Goal: Information Seeking & Learning: Learn about a topic

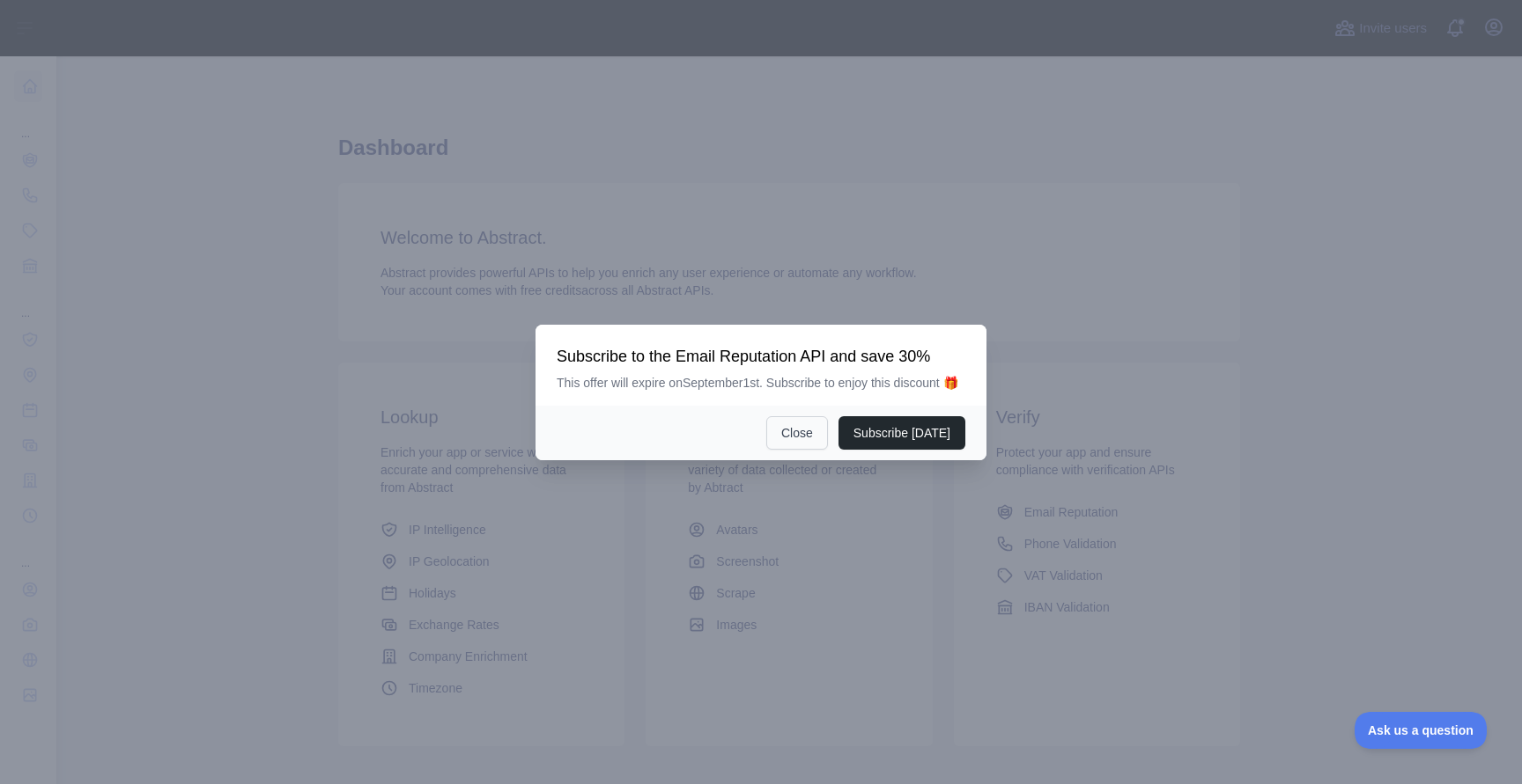
click at [798, 441] on button "Close" at bounding box center [797, 433] width 62 height 34
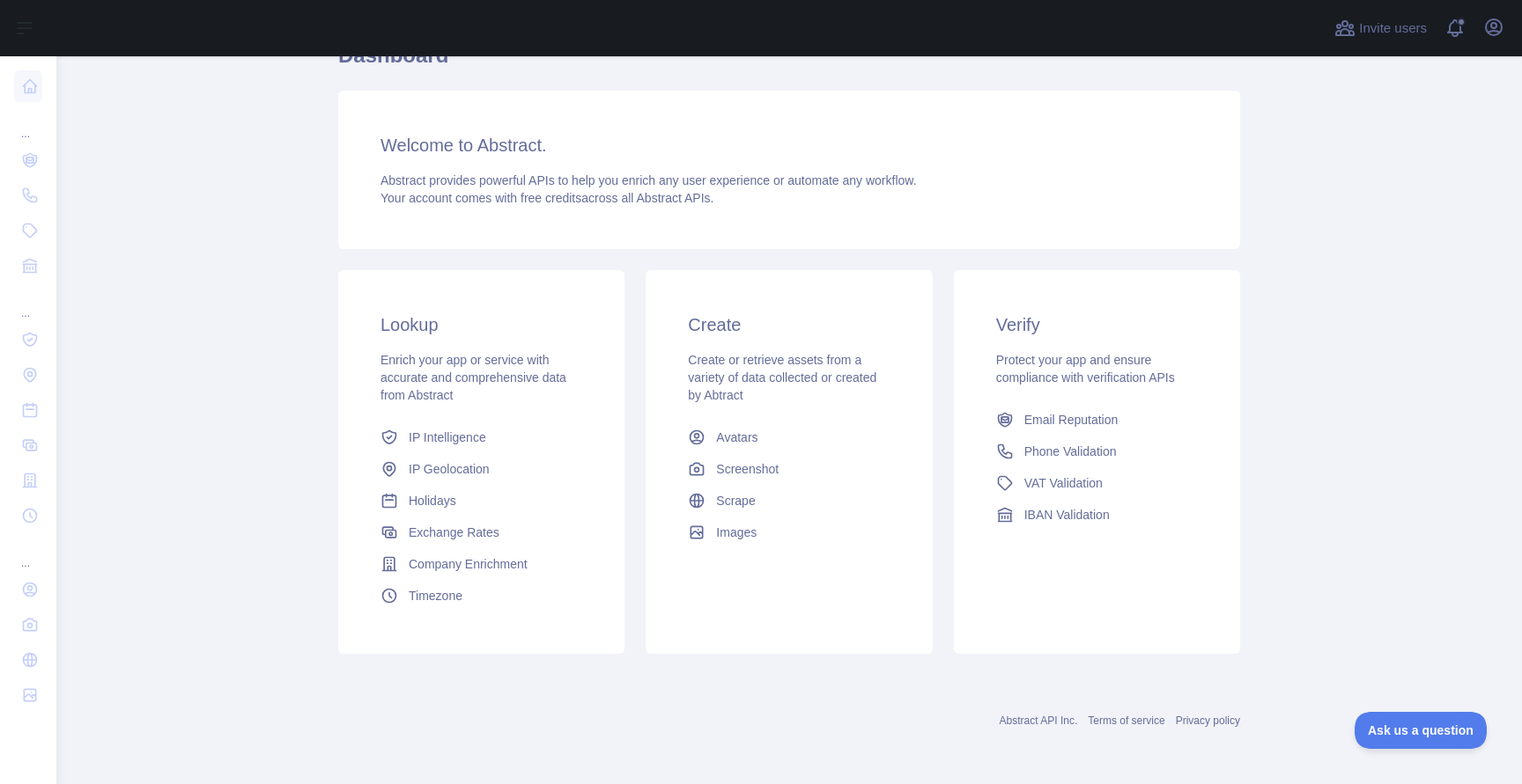
scroll to position [93, 0]
click at [1074, 455] on span "Phone Validation" at bounding box center [1071, 451] width 93 height 18
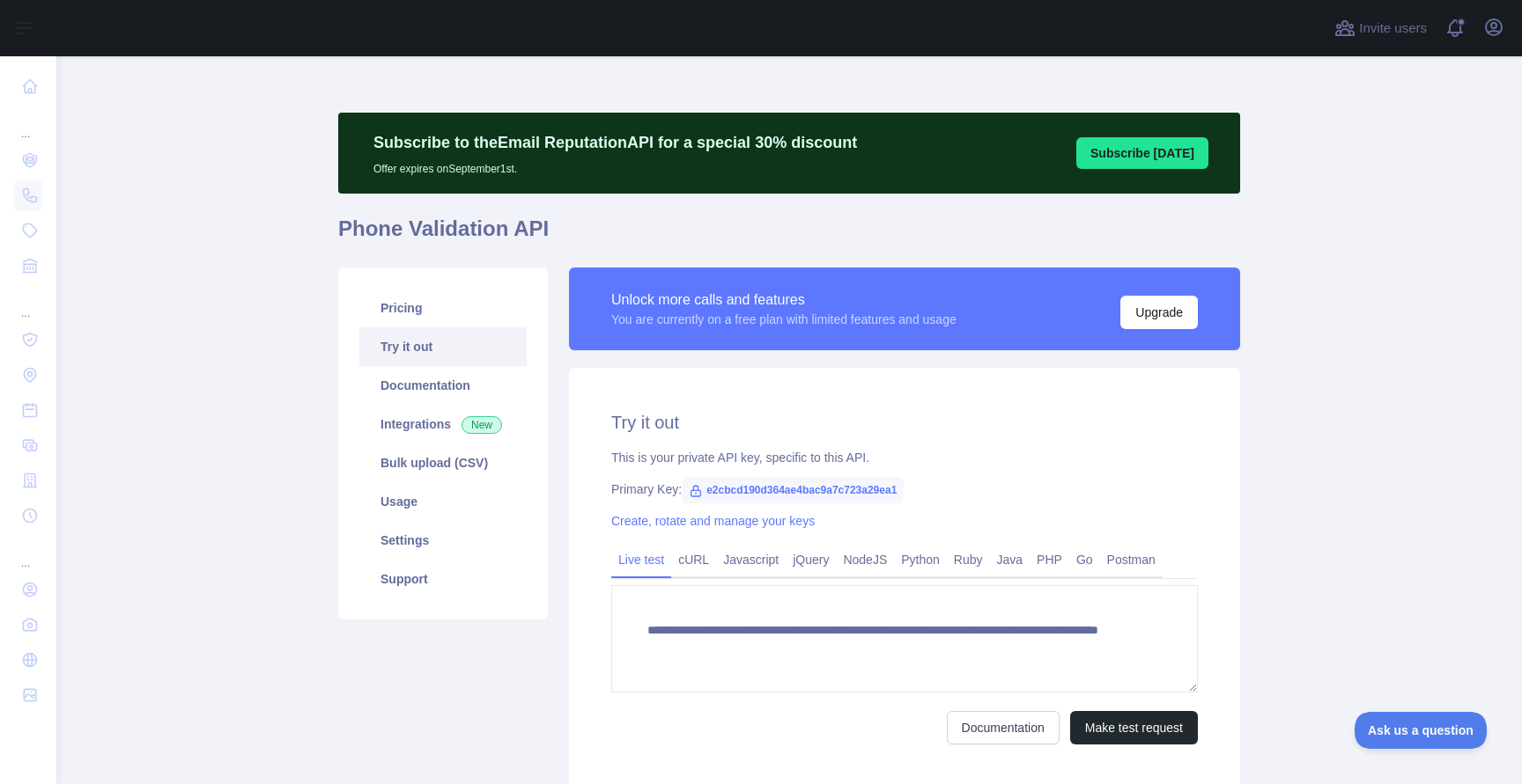
click at [871, 490] on span "e2cbcd190d364ae4bac9a7c723a29ea1" at bounding box center [792, 491] width 222 height 27
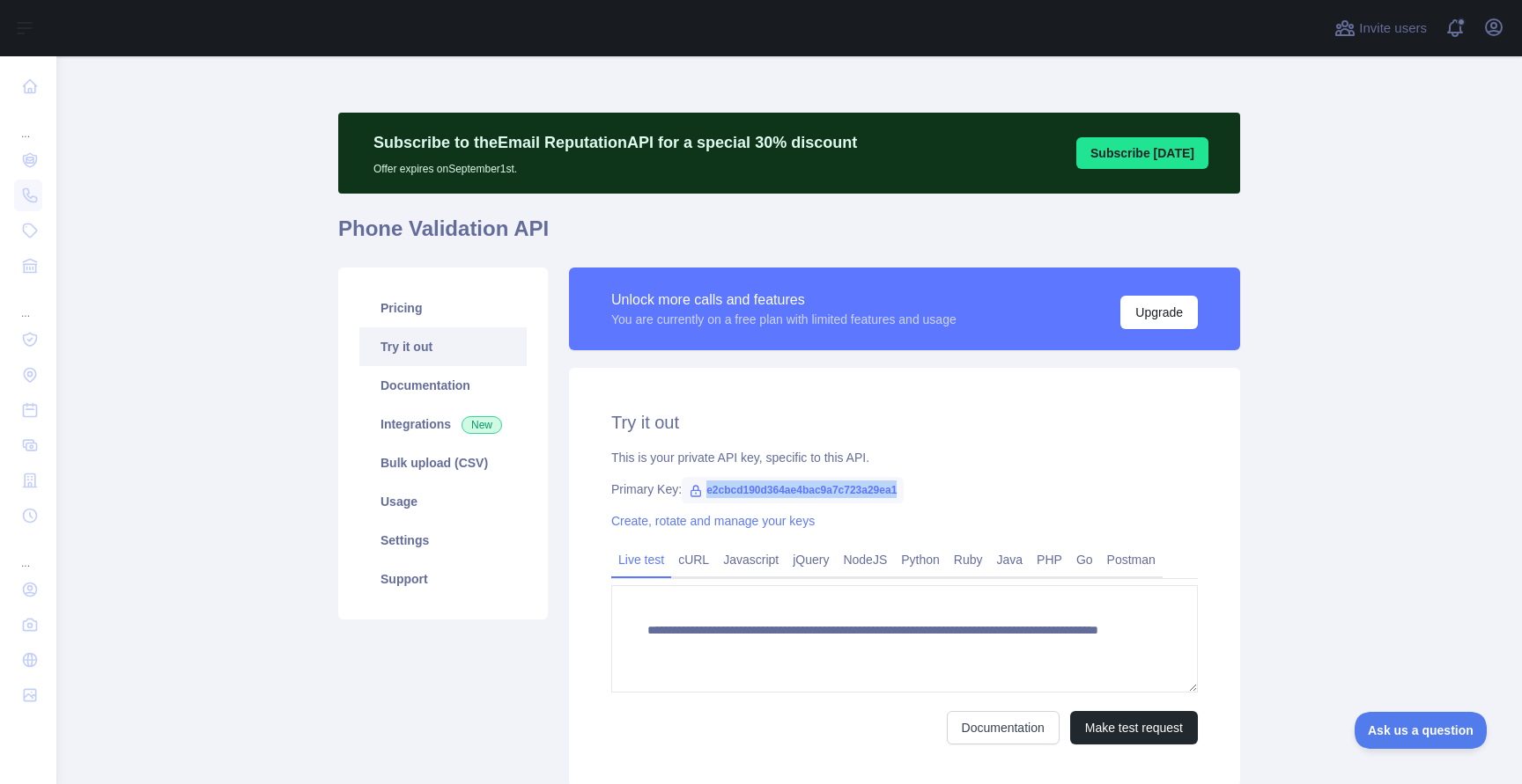
click at [871, 490] on span "e2cbcd190d364ae4bac9a7c723a29ea1" at bounding box center [792, 491] width 222 height 27
copy span "e2cbcd190d364ae4bac9a7c723a29ea1"
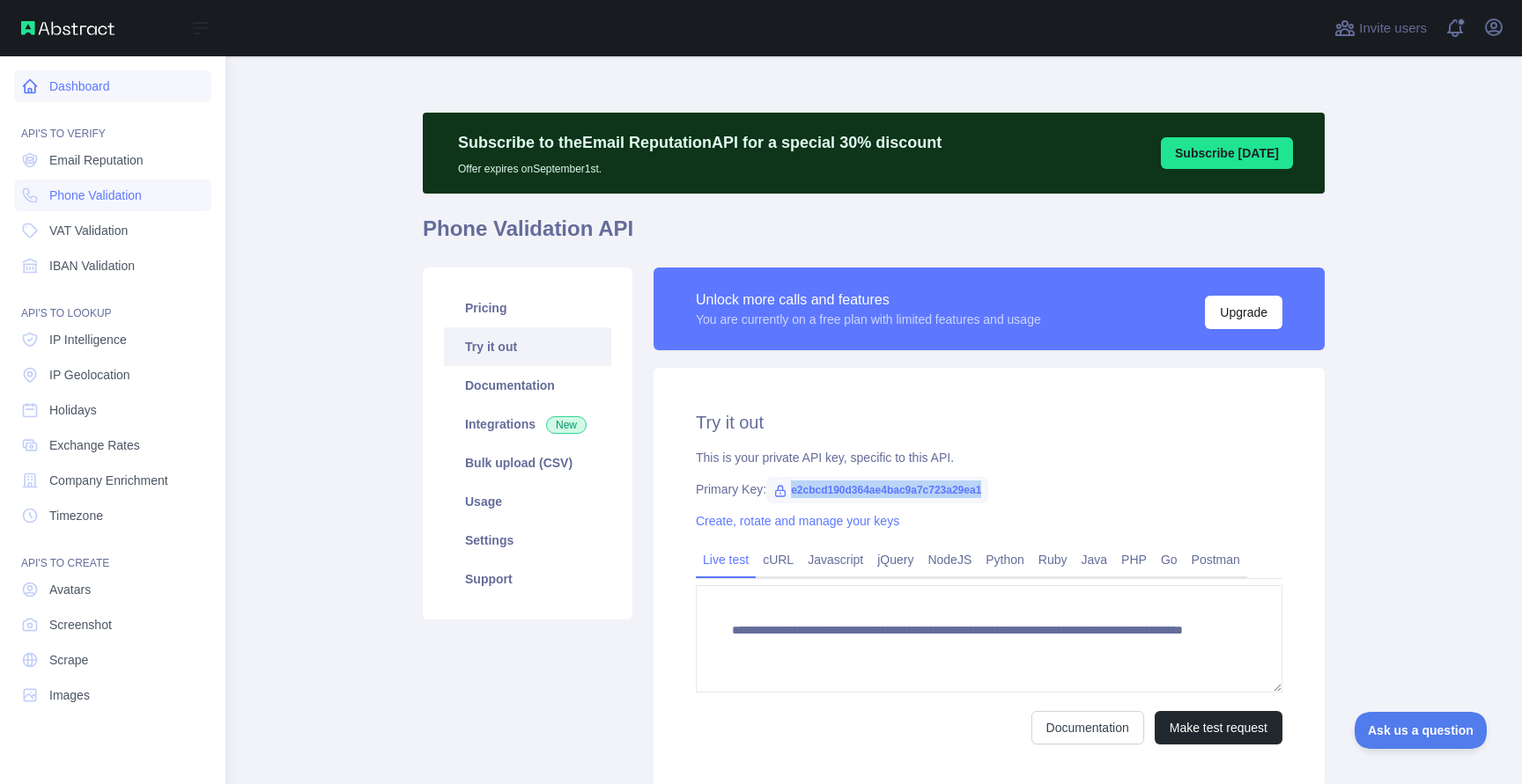
click at [28, 84] on icon at bounding box center [30, 87] width 18 height 18
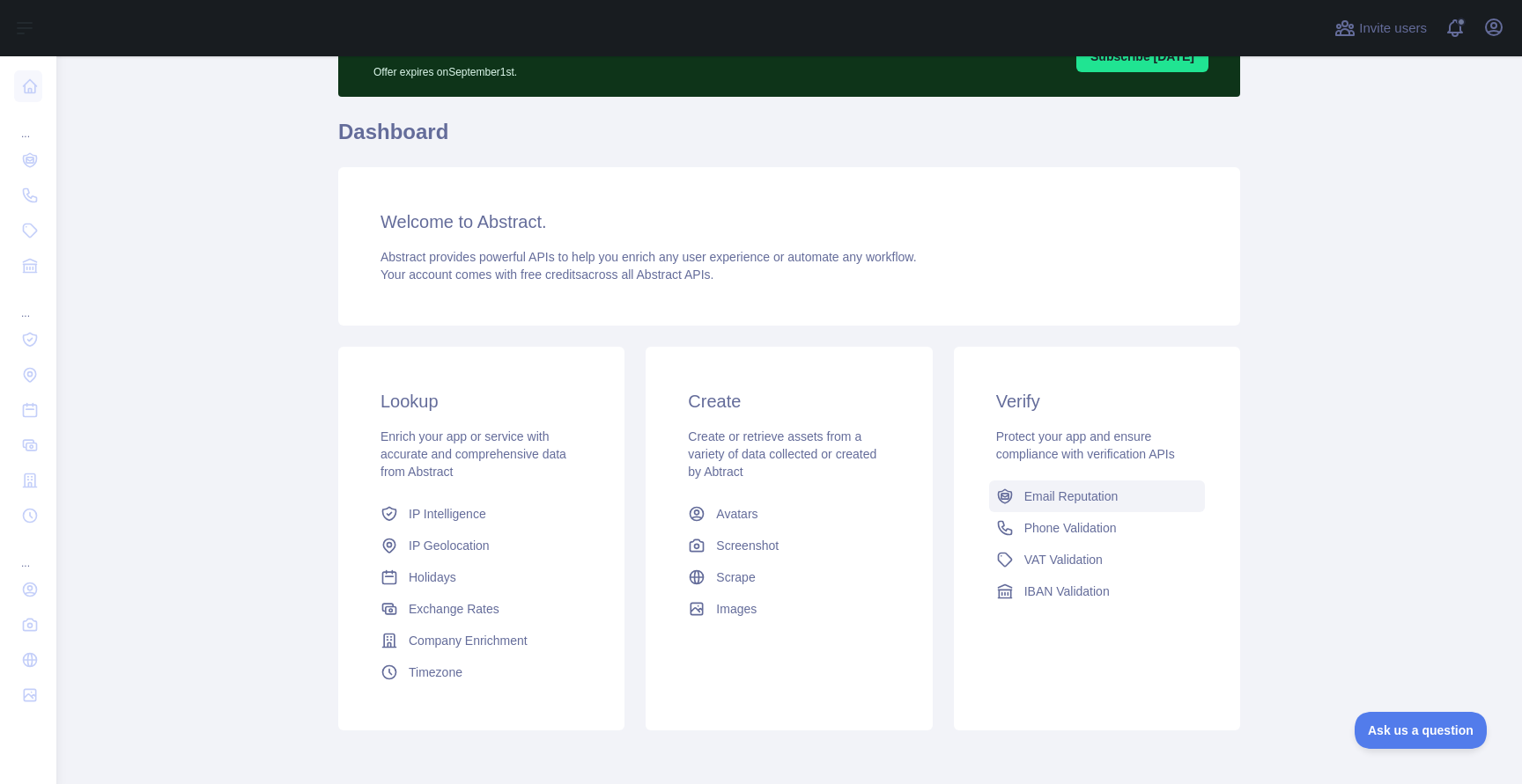
scroll to position [99, 0]
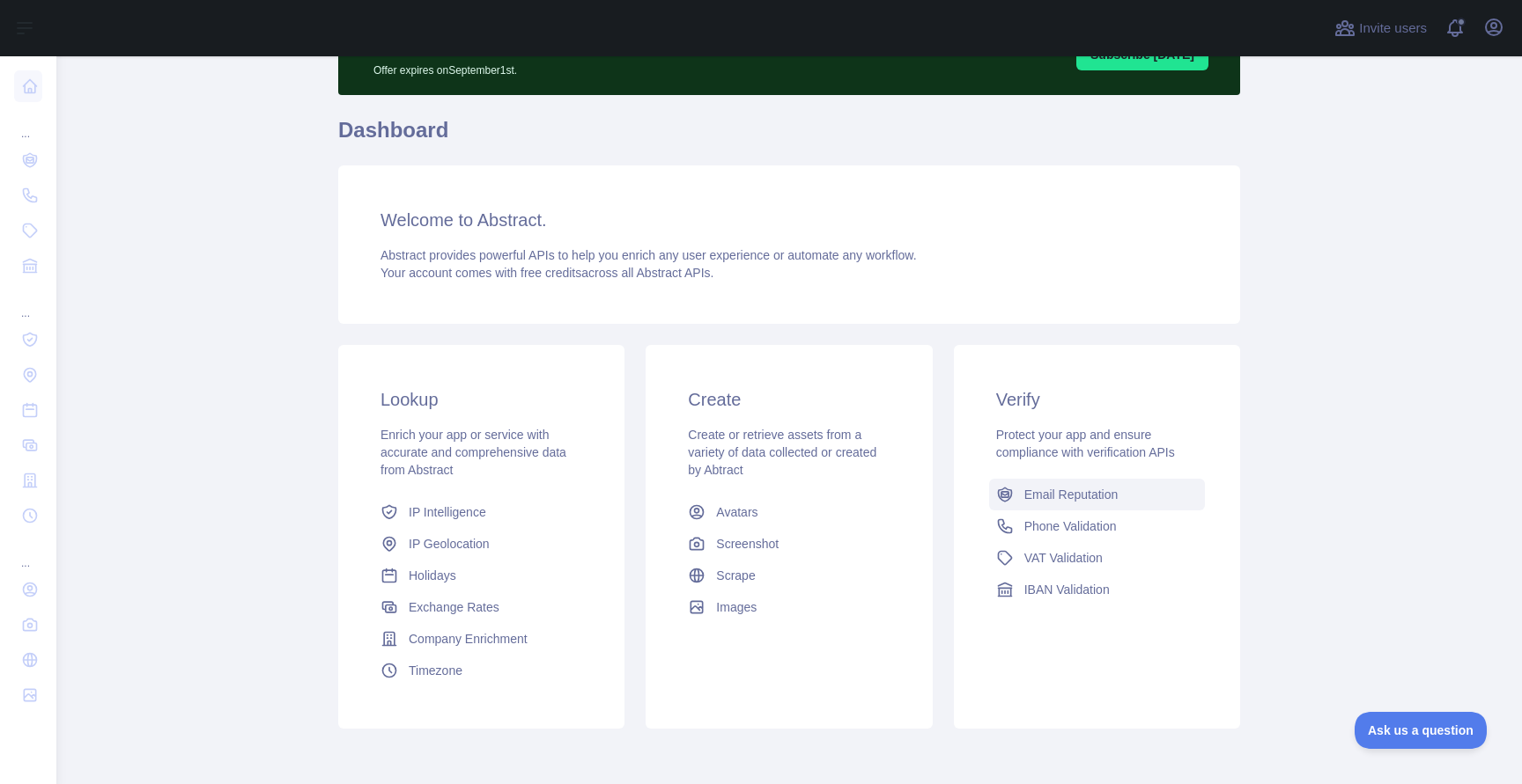
click at [1059, 489] on span "Email Reputation" at bounding box center [1071, 495] width 95 height 18
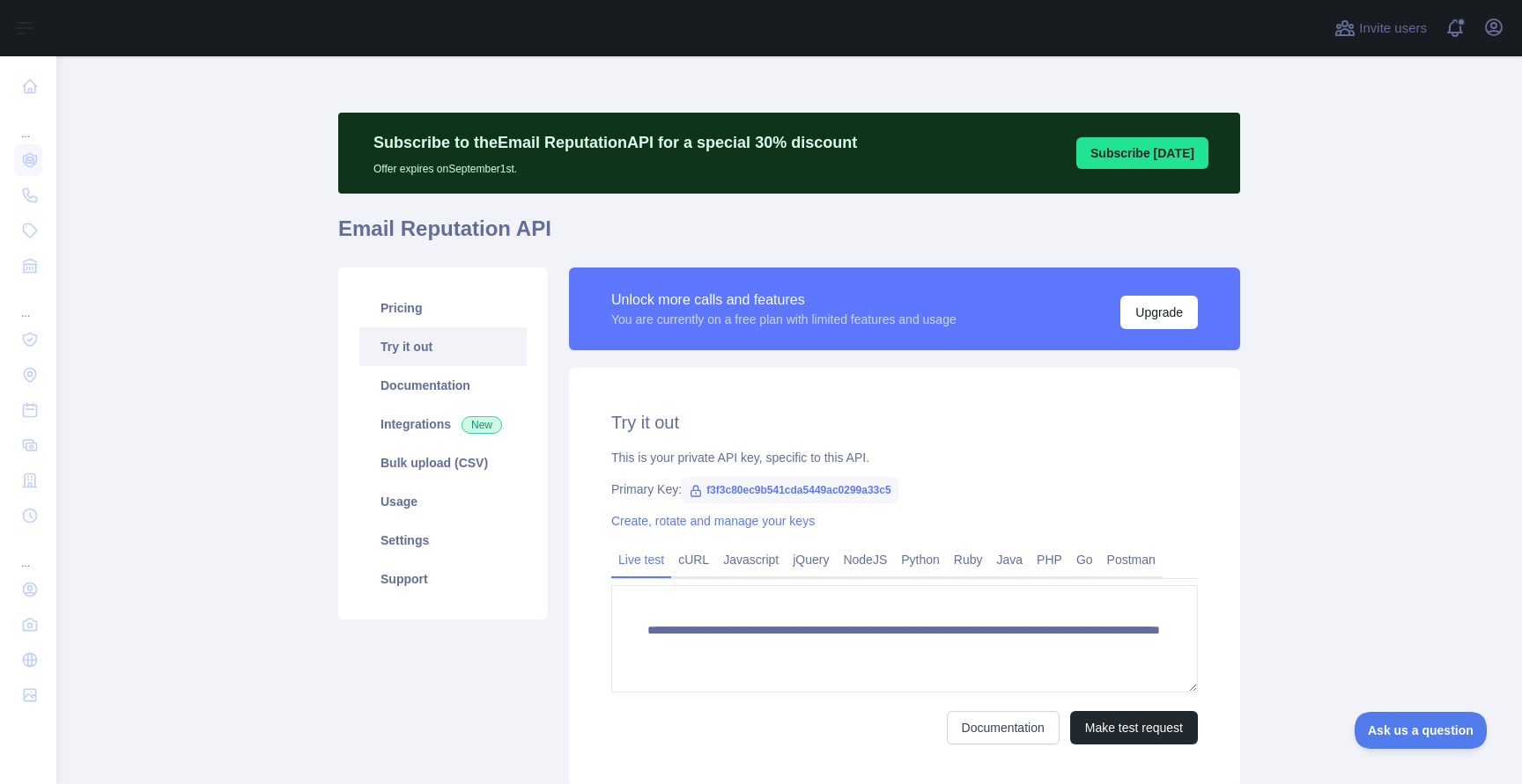
click at [877, 489] on span "f3f3c80ec9b541cda5449ac0299a33c5" at bounding box center [790, 491] width 217 height 27
copy span "f3f3c80ec9b541cda5449ac0299a33c5"
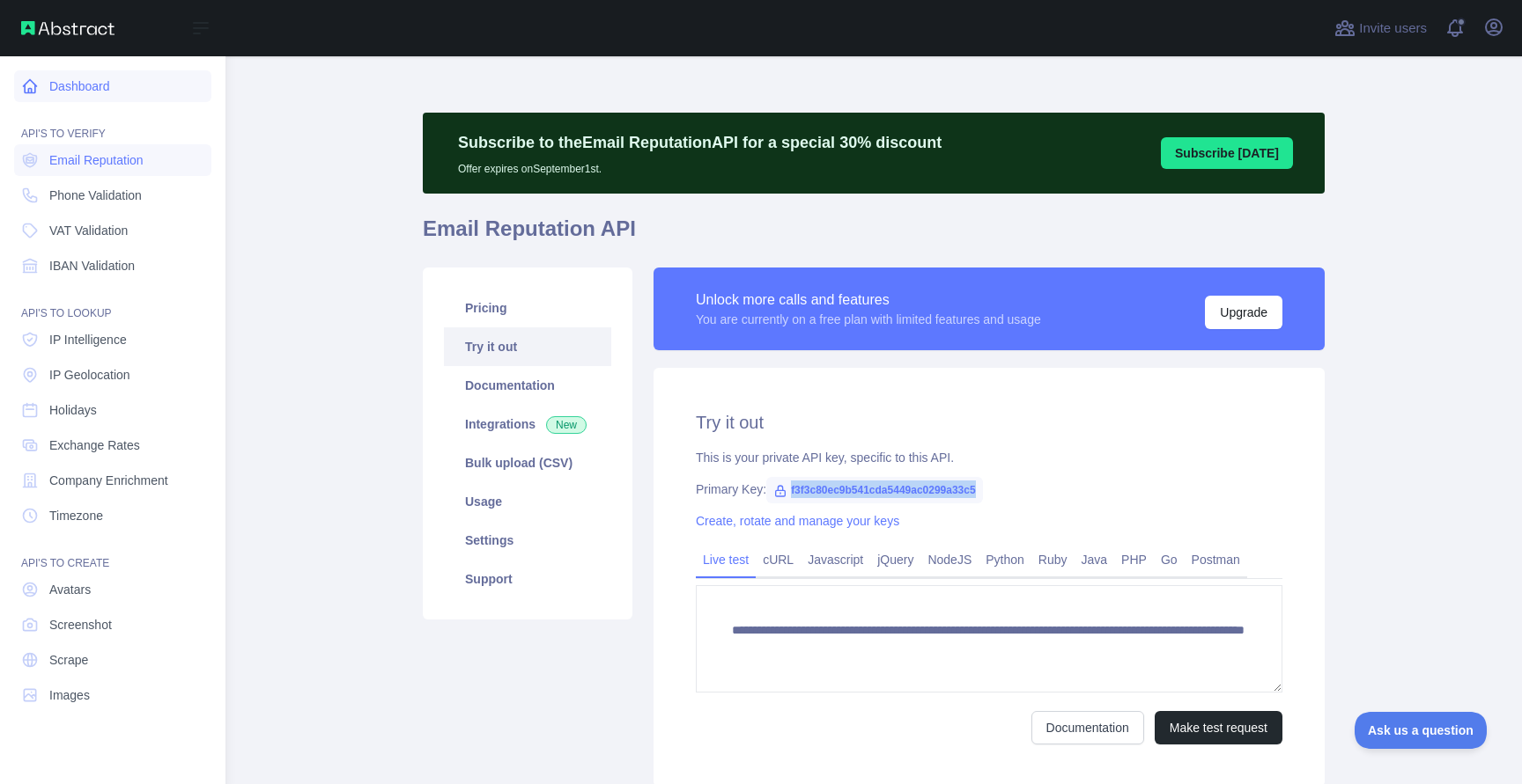
click at [32, 88] on icon at bounding box center [30, 87] width 18 height 18
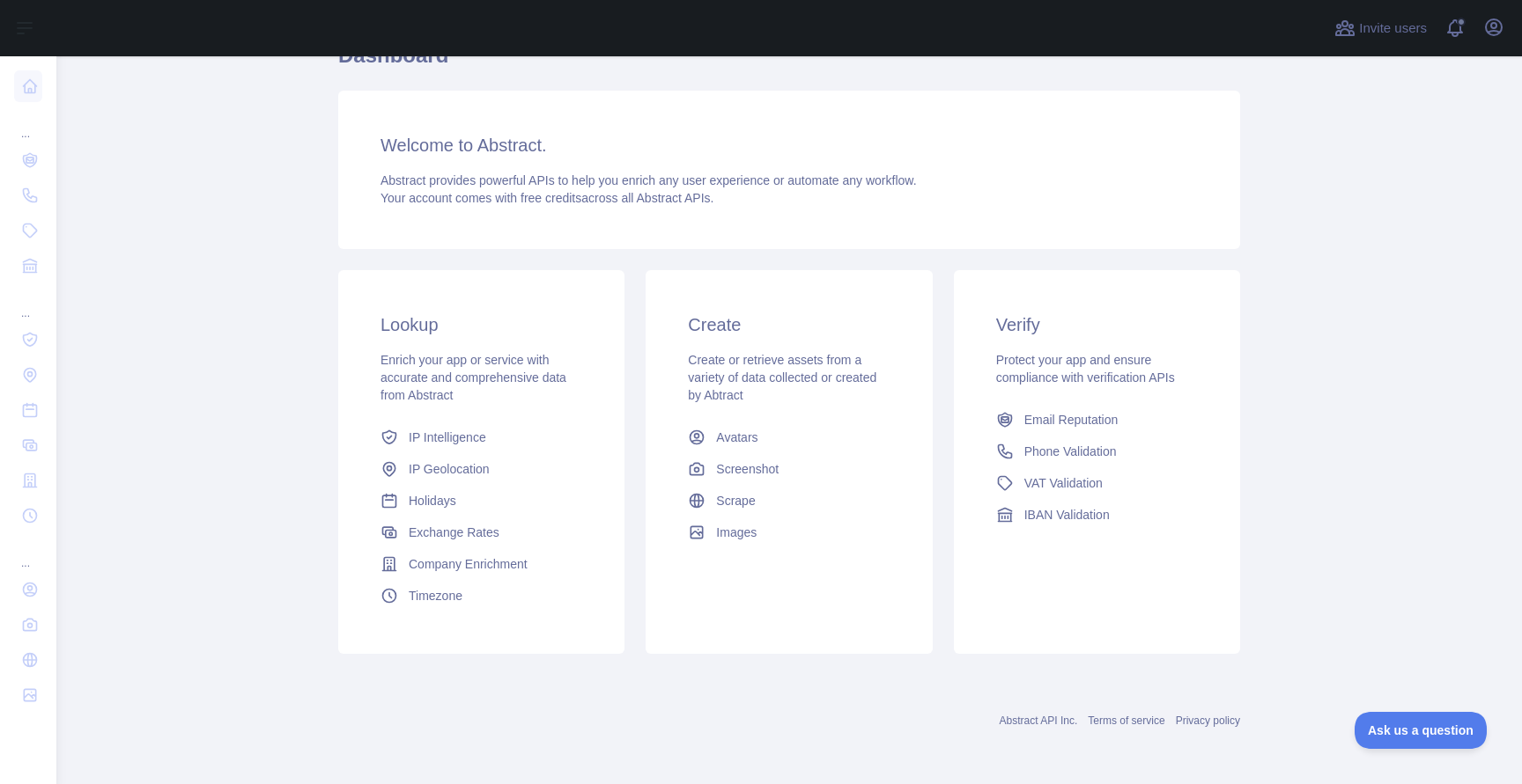
scroll to position [173, 0]
click at [1085, 481] on span "VAT Validation" at bounding box center [1063, 483] width 79 height 18
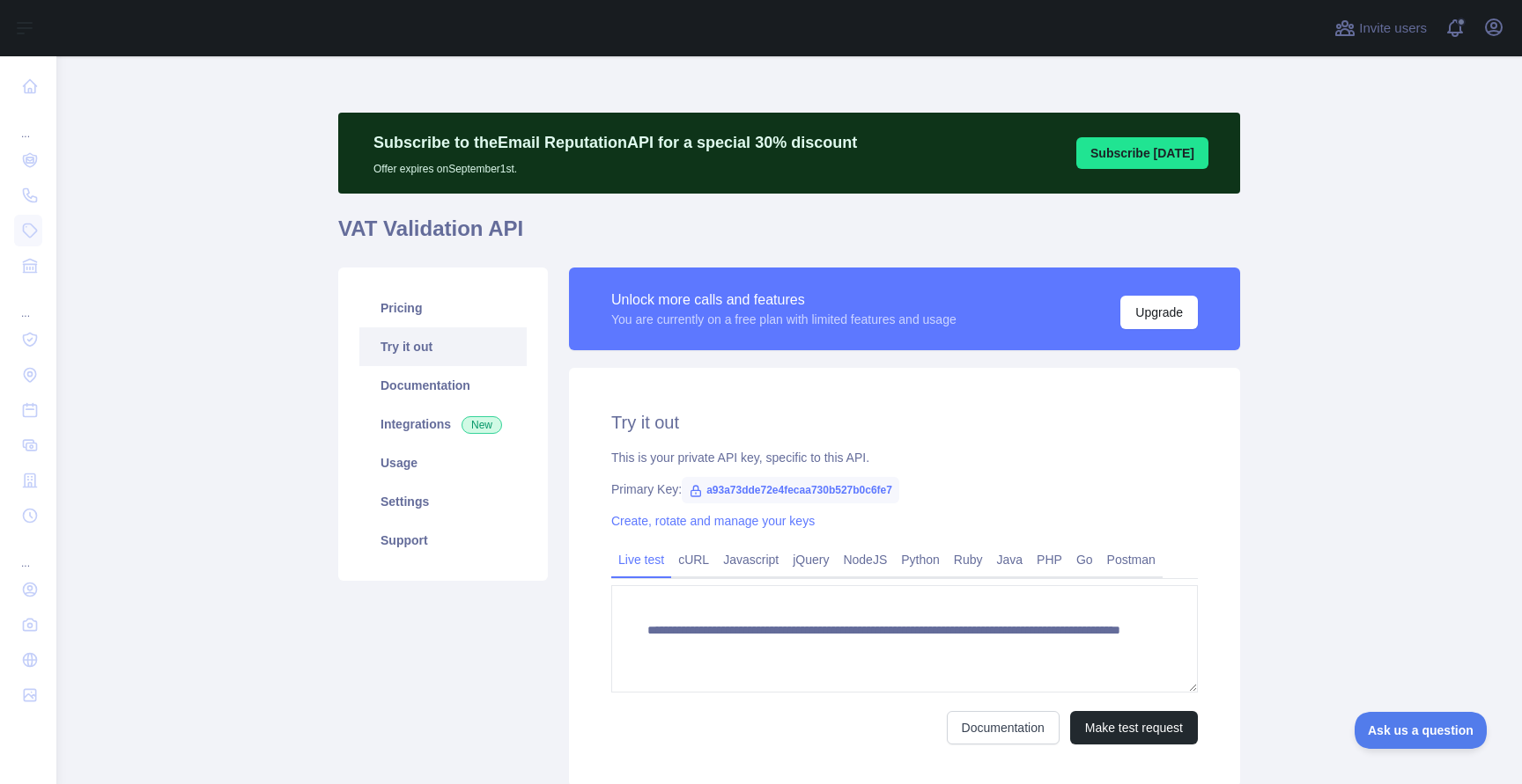
click at [840, 486] on span "a93a73dde72e4fecaa730b527b0c6fe7" at bounding box center [790, 491] width 218 height 27
copy span "a93a73dde72e4fecaa730b527b0c6fe7"
